Goal: Browse casually

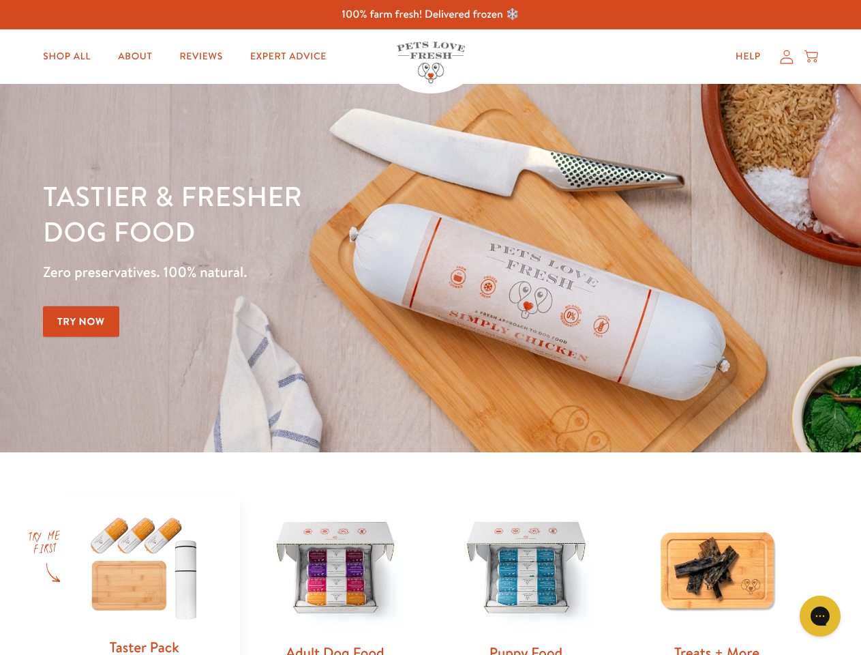
click at [430, 327] on div "Tastier & fresher dog food Zero preservatives. 100% natural. Try Now" at bounding box center [301, 268] width 517 height 180
click at [820, 616] on icon "Gorgias live chat" at bounding box center [819, 615] width 13 height 13
